Goal: Information Seeking & Learning: Learn about a topic

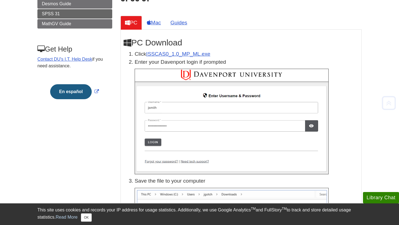
scroll to position [189, 0]
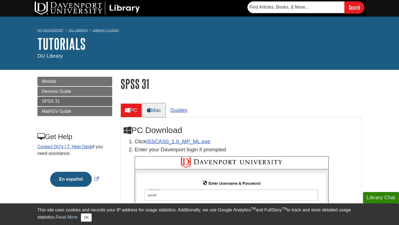
click at [158, 115] on link "Mac" at bounding box center [153, 110] width 23 height 14
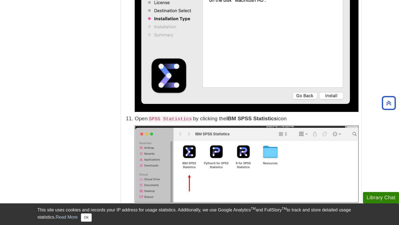
scroll to position [1296, 0]
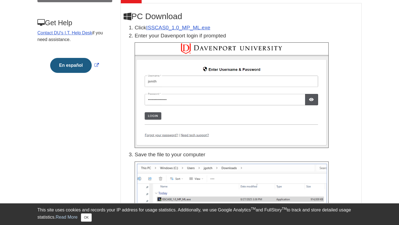
scroll to position [182, 0]
